Goal: Task Accomplishment & Management: Use online tool/utility

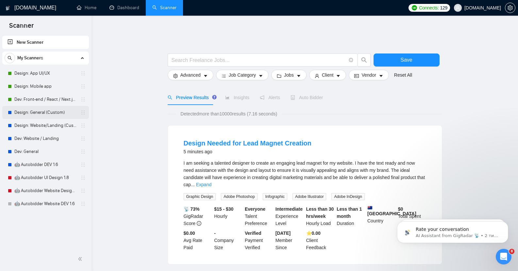
click at [43, 109] on link "Design: General (Custom)" at bounding box center [45, 112] width 62 height 13
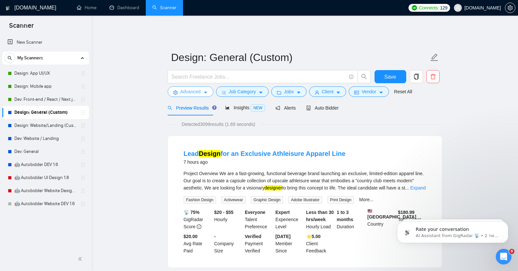
click at [197, 88] on span "Advanced" at bounding box center [190, 91] width 20 height 7
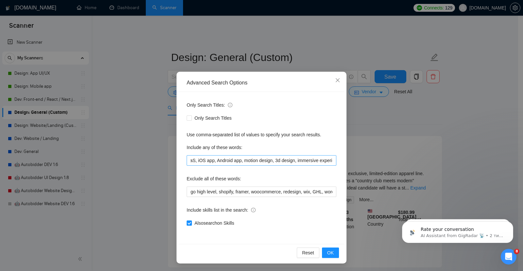
scroll to position [0, 288]
click at [327, 161] on input "web designer, web design, website design, ui ux designer, app design, UX UI des…" at bounding box center [262, 160] width 150 height 10
click at [335, 83] on icon "close" at bounding box center [337, 80] width 5 height 5
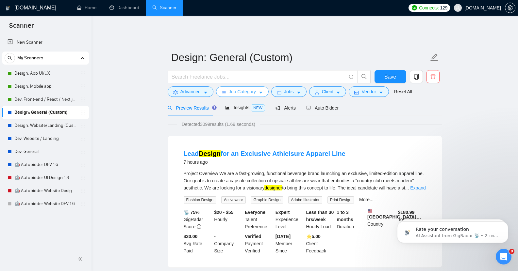
click at [244, 89] on span "Job Category" at bounding box center [242, 91] width 27 height 7
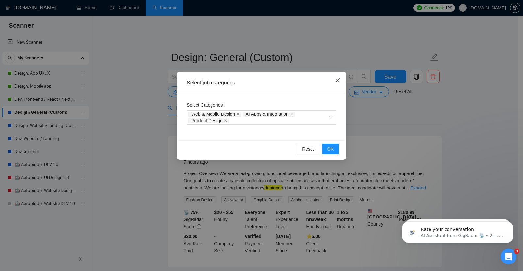
click at [338, 82] on icon "close" at bounding box center [337, 80] width 5 height 5
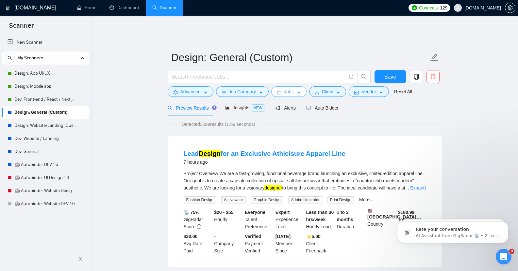
click at [289, 88] on span "Jobs" at bounding box center [289, 91] width 10 height 7
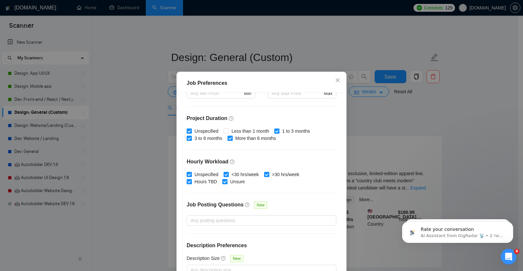
scroll to position [40, 0]
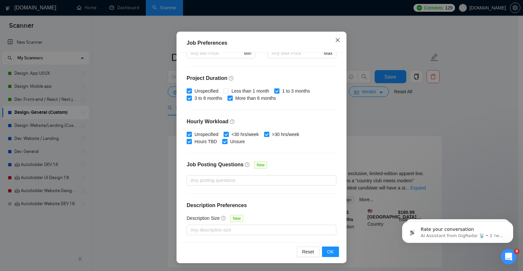
click at [335, 39] on icon "close" at bounding box center [337, 40] width 5 height 5
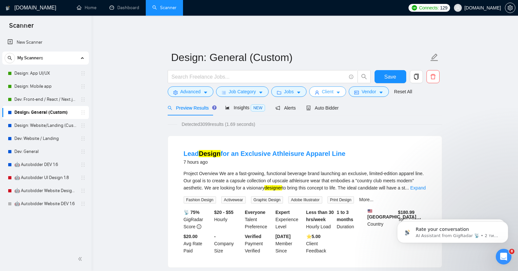
click at [324, 88] on span "Client" at bounding box center [328, 91] width 12 height 7
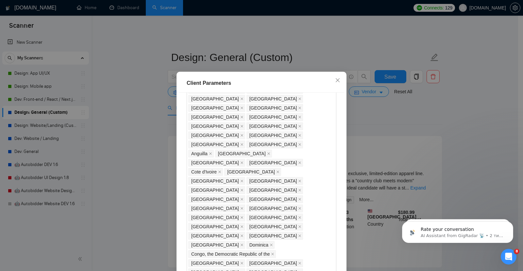
scroll to position [351, 0]
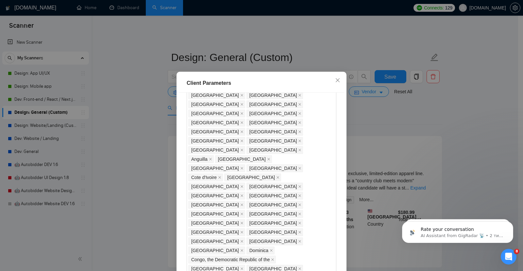
checkbox input "true"
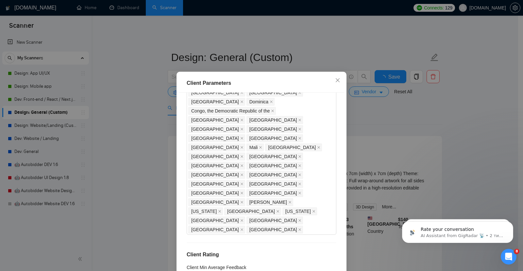
scroll to position [40, 0]
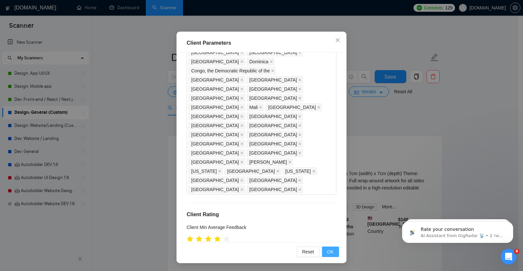
click at [328, 252] on span "OK" at bounding box center [330, 252] width 7 height 7
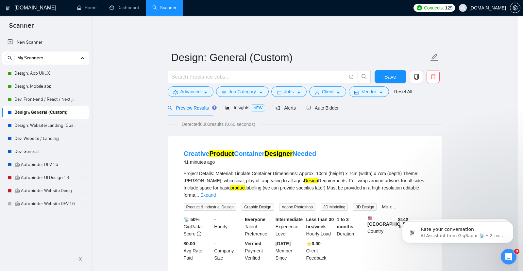
scroll to position [7, 0]
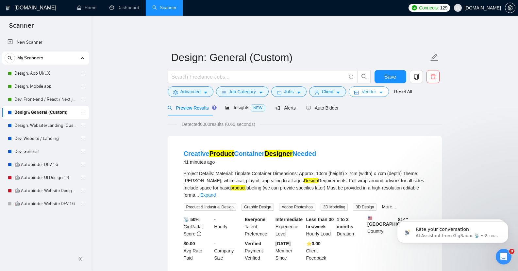
click at [367, 88] on span "Vendor" at bounding box center [368, 91] width 14 height 7
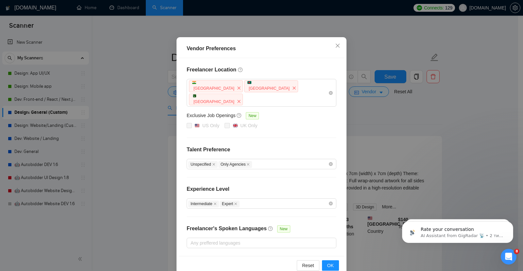
scroll to position [0, 0]
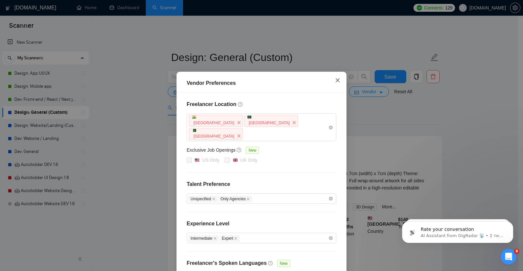
click at [335, 79] on icon "close" at bounding box center [337, 80] width 5 height 5
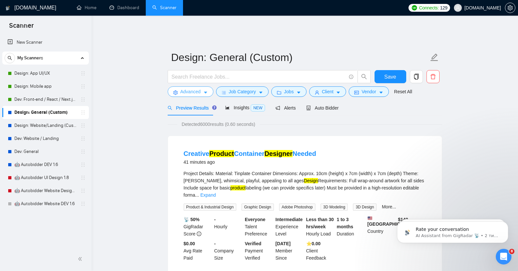
click at [191, 89] on span "Advanced" at bounding box center [190, 91] width 20 height 7
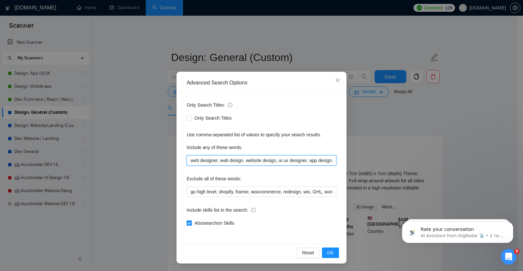
click at [232, 158] on input "web designer, web design, website design, ui ux designer, app design, UX UI des…" at bounding box center [262, 160] width 150 height 10
click at [290, 164] on input "web designer, web design, website design, ui ux designer, app design, UX UI des…" at bounding box center [262, 160] width 150 height 10
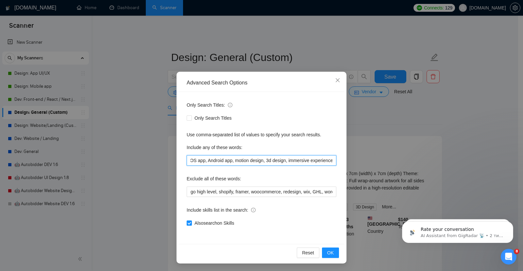
click at [327, 162] on input "web designer, web design, website design, ui ux designer, app design, UX UI des…" at bounding box center [262, 160] width 150 height 10
paste input "website redesign"
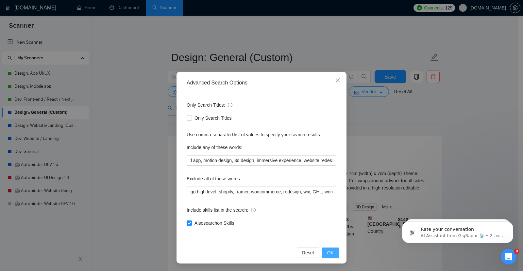
scroll to position [0, 0]
click at [327, 254] on span "OK" at bounding box center [330, 253] width 7 height 7
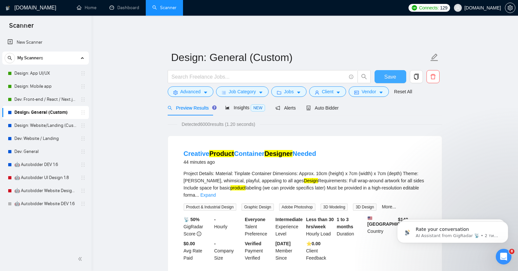
click at [391, 73] on span "Save" at bounding box center [390, 77] width 12 height 8
click at [198, 88] on span "Advanced" at bounding box center [190, 91] width 20 height 7
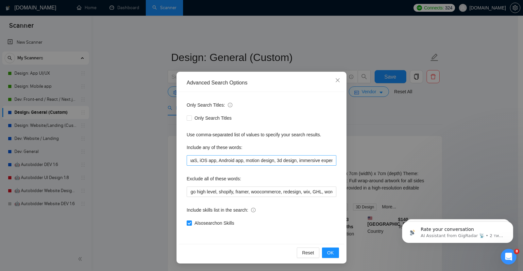
scroll to position [0, 322]
click at [328, 162] on input "web designer, web design, website design, ui ux designer, app design, UX UI des…" at bounding box center [262, 160] width 150 height 10
paste input "interaction design"
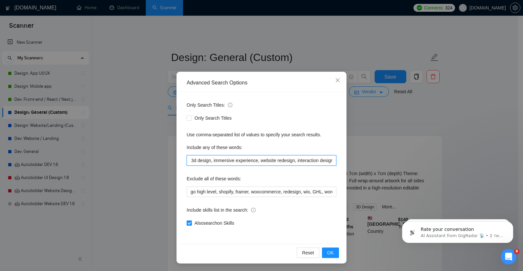
paste input "Figma design"
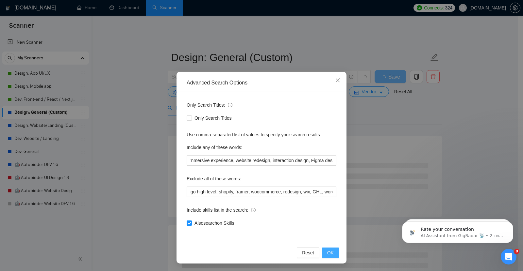
scroll to position [0, 0]
click at [327, 255] on span "OK" at bounding box center [330, 253] width 7 height 7
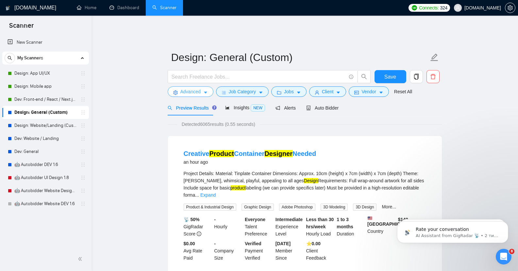
click at [200, 88] on span "Advanced" at bounding box center [190, 91] width 20 height 7
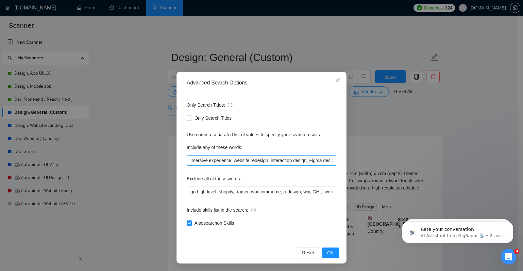
scroll to position [0, 390]
click at [327, 161] on input "web designer, web design, website design, ui ux designer, app design, UX UI des…" at bounding box center [262, 160] width 150 height 10
paste input "design system"
click at [330, 161] on input "web designer, web design, website design, ui ux designer, app design, UX UI des…" at bounding box center [262, 160] width 150 height 10
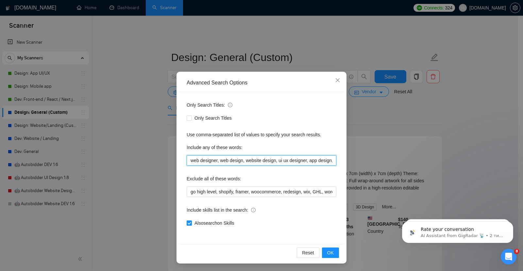
click at [329, 161] on input "web designer, web design, website design, ui ux designer, app design, UX UI des…" at bounding box center [262, 160] width 150 height 10
paste input "design audit"
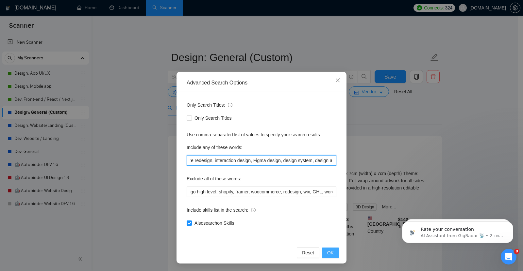
type input "web designer, web design, website design, ui ux designer, app design, UX UI des…"
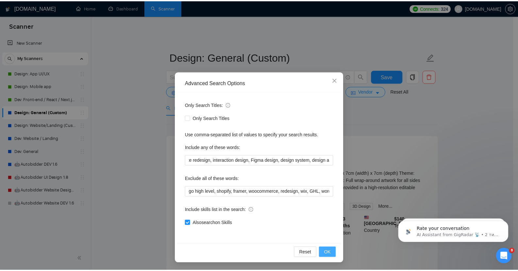
scroll to position [0, 0]
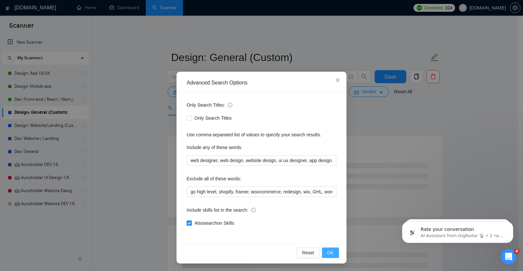
click at [327, 250] on span "OK" at bounding box center [330, 253] width 7 height 7
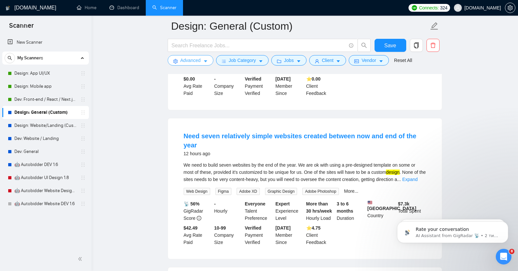
scroll to position [597, 0]
click at [37, 124] on link "Design: Website/Landing (Custom)" at bounding box center [45, 125] width 62 height 13
click at [393, 45] on span "Save" at bounding box center [390, 45] width 12 height 8
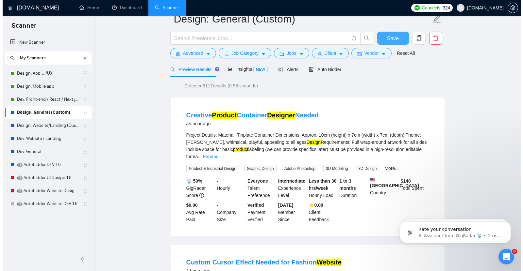
scroll to position [0, 0]
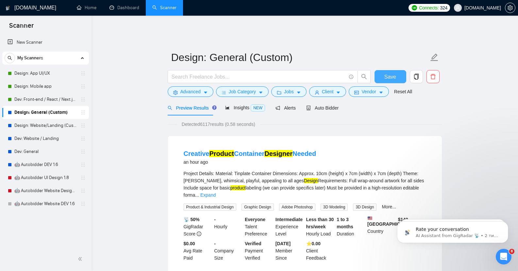
click at [386, 73] on span "Save" at bounding box center [390, 77] width 12 height 8
click at [40, 123] on link "Design: Website/Landing (Custom)" at bounding box center [45, 125] width 62 height 13
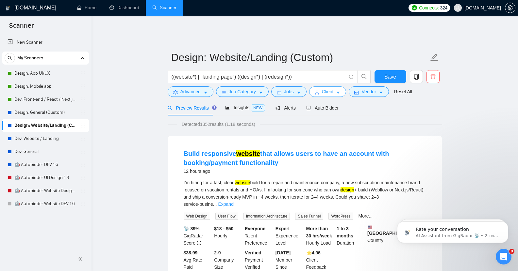
click at [331, 88] on span "Client" at bounding box center [328, 91] width 12 height 7
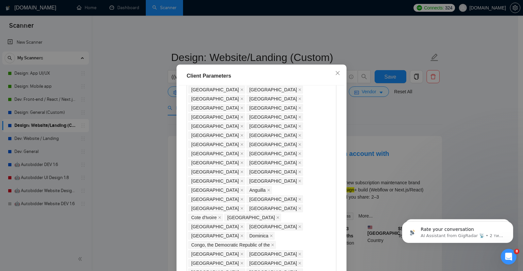
scroll to position [294, 0]
checkbox input "true"
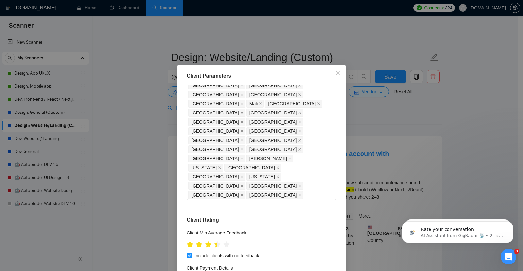
scroll to position [40, 0]
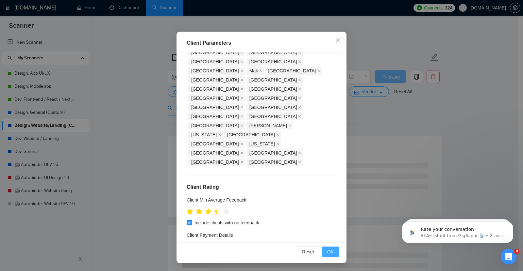
click at [329, 252] on span "OK" at bounding box center [330, 252] width 7 height 7
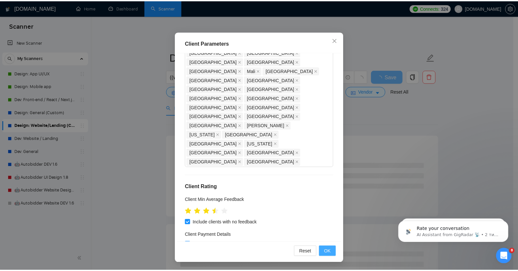
scroll to position [7, 0]
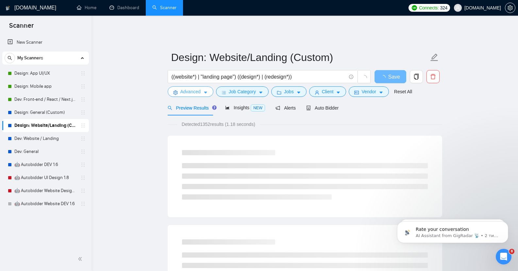
click at [188, 88] on span "Advanced" at bounding box center [190, 91] width 20 height 7
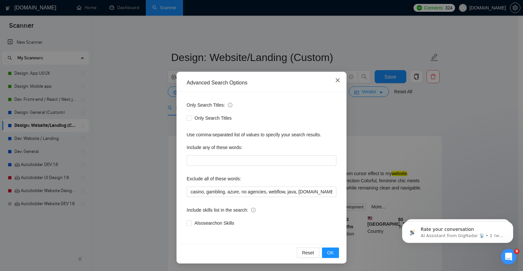
click at [336, 83] on icon "close" at bounding box center [337, 80] width 5 height 5
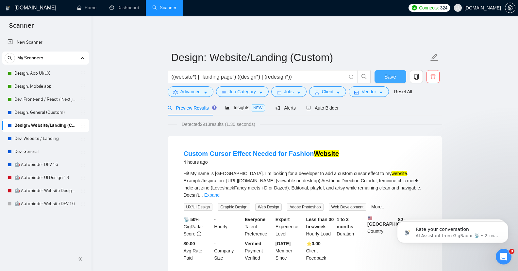
click at [387, 73] on span "Save" at bounding box center [390, 77] width 12 height 8
